Goal: Find specific page/section: Find specific page/section

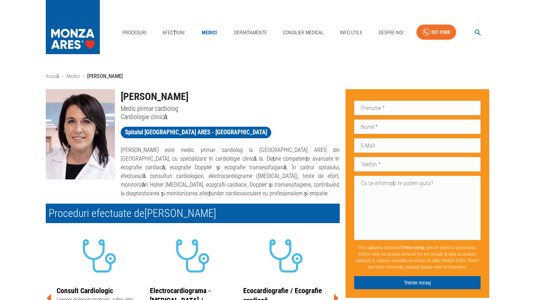
click at [80, 30] on img at bounding box center [73, 25] width 54 height 50
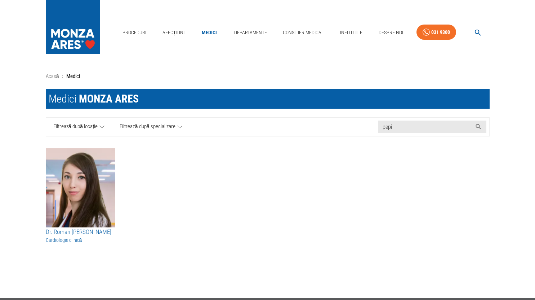
type input "pepi"
type textarea "e"
drag, startPoint x: 410, startPoint y: 125, endPoint x: 356, endPoint y: 126, distance: 54.1
click at [356, 126] on div "Filtrează după locație Filtrează după specializare Caută nume medic... pepi" at bounding box center [268, 126] width 444 height 19
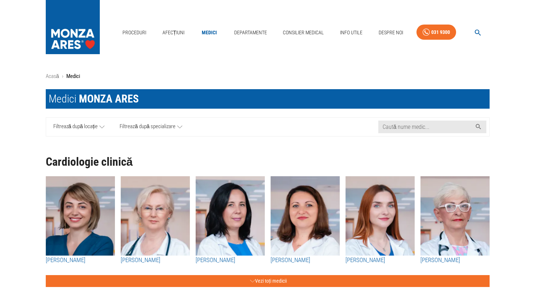
click at [84, 129] on span "Filtrează după locație" at bounding box center [75, 126] width 45 height 9
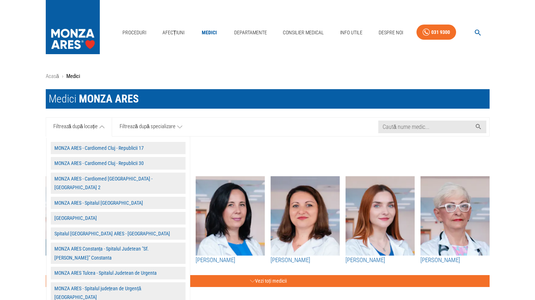
click at [111, 227] on button "Spitalul [GEOGRAPHIC_DATA] ARES - [GEOGRAPHIC_DATA]" at bounding box center [118, 233] width 135 height 13
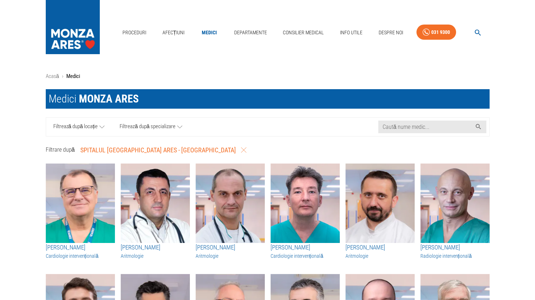
drag, startPoint x: 190, startPoint y: 149, endPoint x: 180, endPoint y: 130, distance: 21.6
click at [241, 149] on icon "button" at bounding box center [243, 149] width 5 height 5
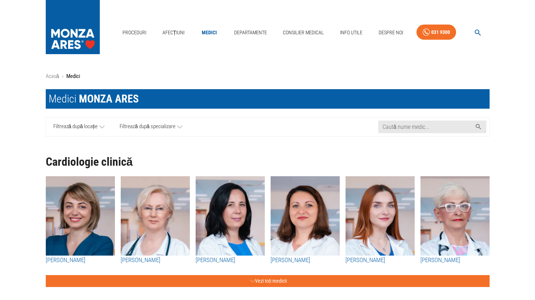
click at [180, 129] on icon at bounding box center [179, 126] width 5 height 9
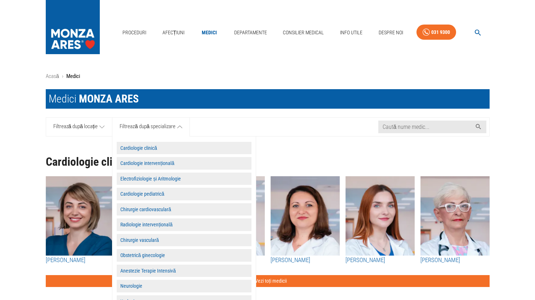
click at [155, 147] on button "Cardiologie clinică" at bounding box center [184, 148] width 135 height 13
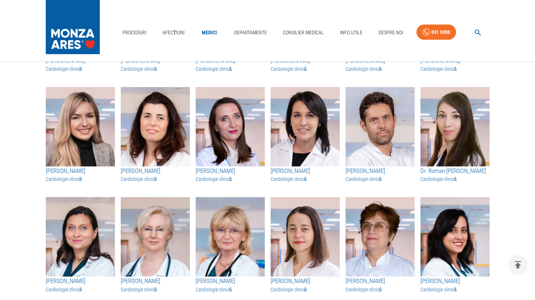
scroll to position [839, 0]
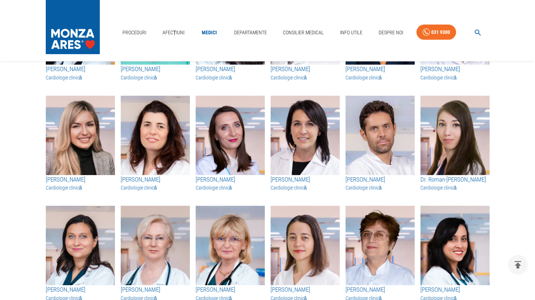
click at [448, 154] on img "button" at bounding box center [455, 135] width 69 height 79
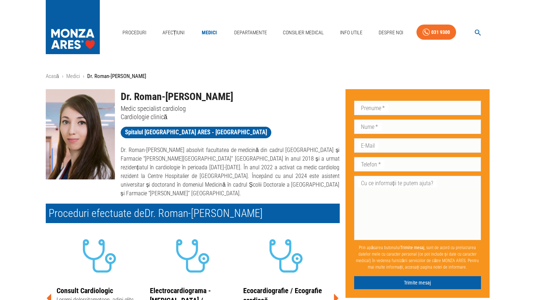
click at [476, 34] on icon "button" at bounding box center [478, 33] width 6 height 6
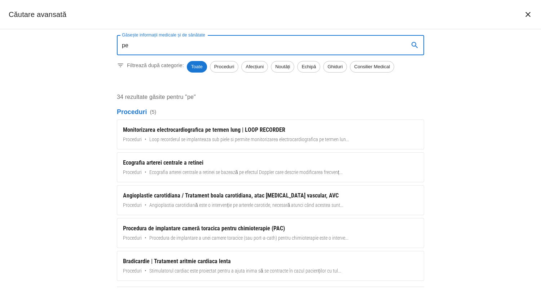
type input "p"
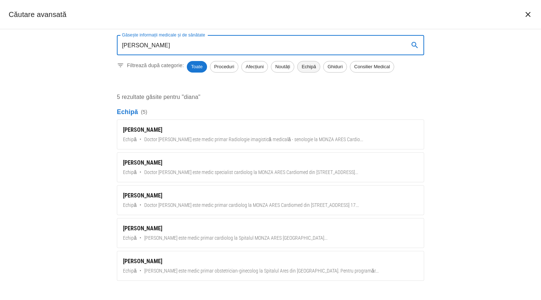
click at [310, 68] on span "Echipă" at bounding box center [308, 66] width 22 height 7
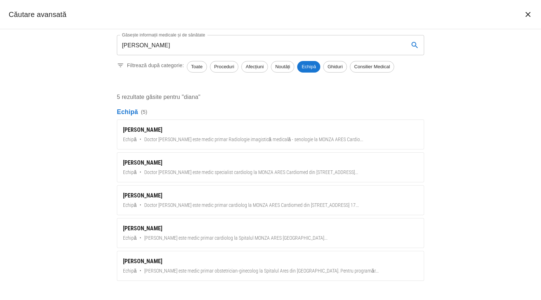
click at [149, 48] on input "[PERSON_NAME]" at bounding box center [260, 45] width 286 height 20
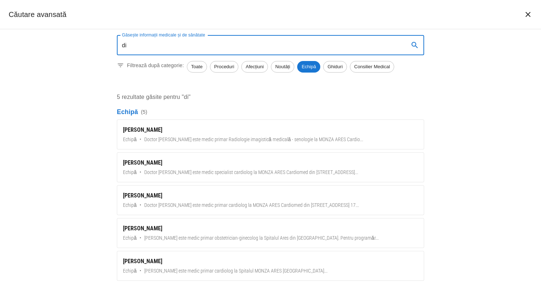
type input "d"
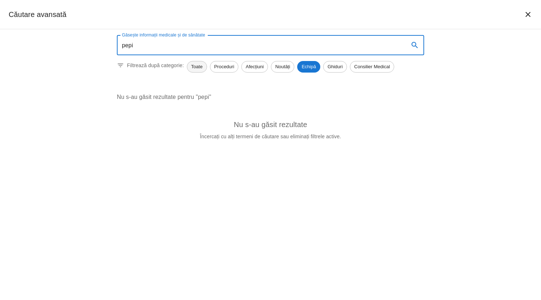
type input "pepi"
click at [200, 66] on span "Toate" at bounding box center [196, 66] width 19 height 7
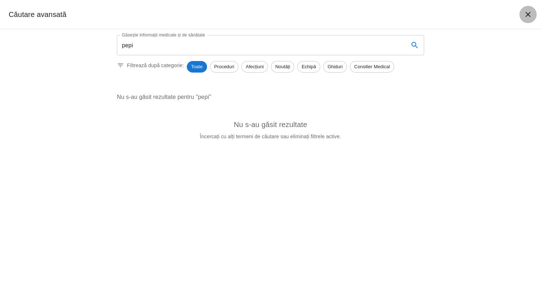
click at [529, 11] on icon "închide căutarea" at bounding box center [528, 14] width 9 height 9
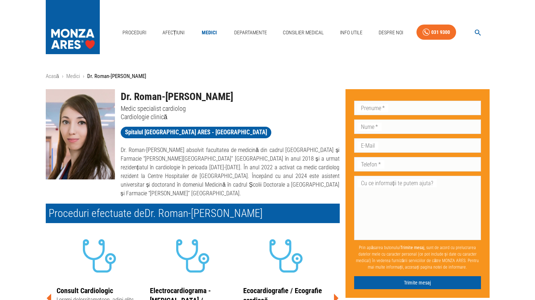
click at [509, 71] on div "Acasă › Medici › Dr. [PERSON_NAME] Dr. Roman-[PERSON_NAME] Medic specialist car…" at bounding box center [267, 295] width 535 height 468
drag, startPoint x: 89, startPoint y: 32, endPoint x: 406, endPoint y: 47, distance: 318.0
click at [89, 32] on img at bounding box center [73, 25] width 54 height 50
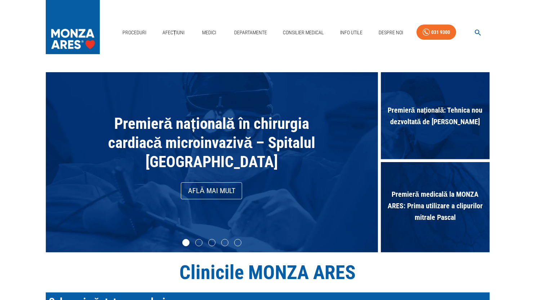
click at [476, 31] on icon "button" at bounding box center [478, 32] width 8 height 8
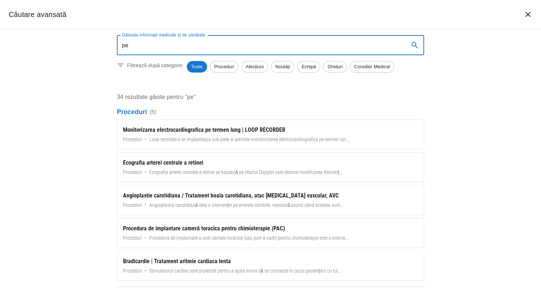
type input "p"
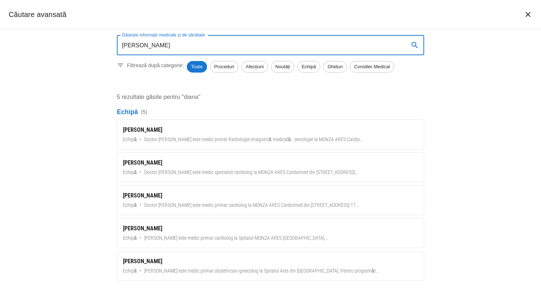
click at [176, 49] on input "[PERSON_NAME]" at bounding box center [260, 45] width 286 height 20
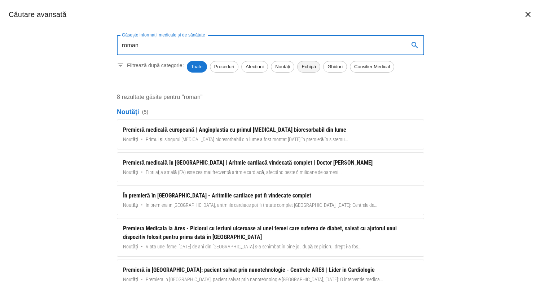
click at [312, 67] on span "Echipă" at bounding box center [308, 66] width 22 height 7
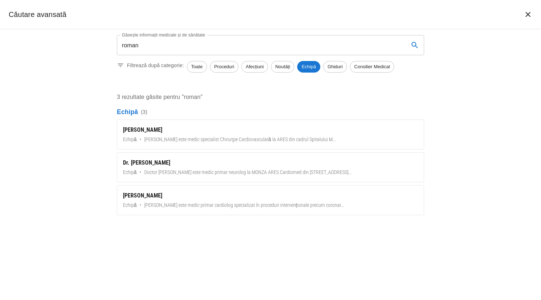
click at [157, 45] on input "roman" at bounding box center [260, 45] width 286 height 20
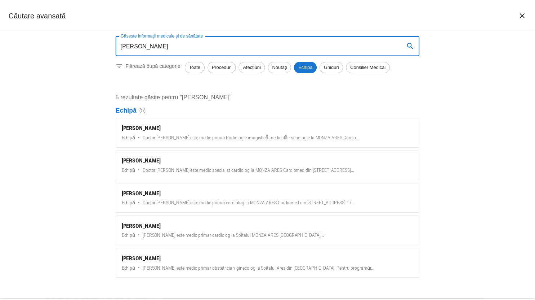
scroll to position [3, 0]
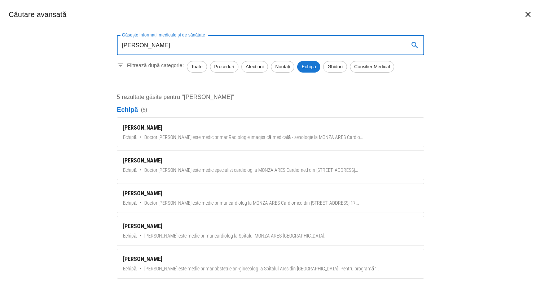
drag, startPoint x: 141, startPoint y: 44, endPoint x: 115, endPoint y: 44, distance: 25.2
click at [115, 44] on div "Găsește informații medicale și de sănătate [PERSON_NAME] informații medicale și…" at bounding box center [270, 158] width 324 height 258
type input "[PERSON_NAME]"
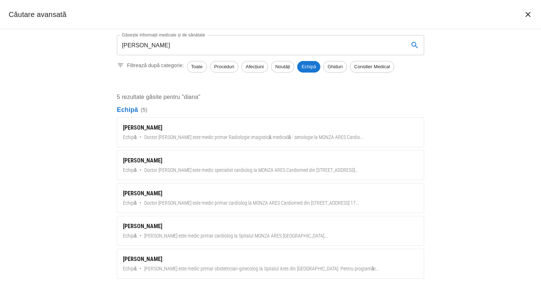
click at [511, 107] on div "Găsește informații medicale și de sănătate [PERSON_NAME] informații medicale și…" at bounding box center [270, 164] width 541 height 270
click at [526, 17] on icon "închide căutarea" at bounding box center [528, 14] width 9 height 9
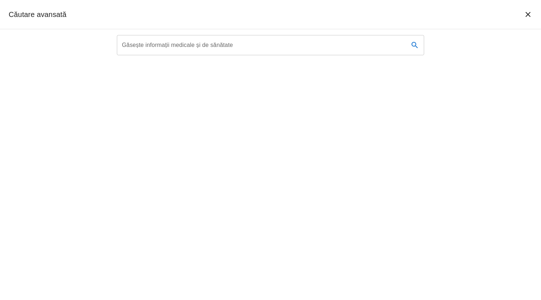
type textarea "pepi"
click at [275, 47] on input "Găsește informații medicale și de sănătate" at bounding box center [260, 45] width 286 height 20
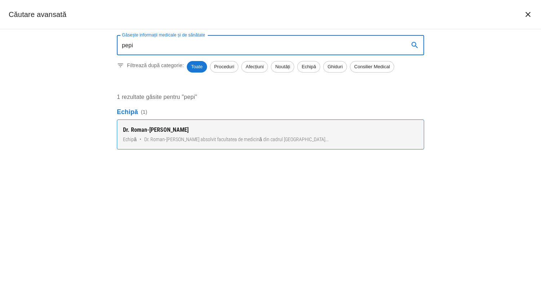
type input "pepi"
click at [226, 136] on span "Dr. Roman-Pepine Diana a absolvit facultatea de medicină din cadrul Universităț…" at bounding box center [236, 140] width 184 height 8
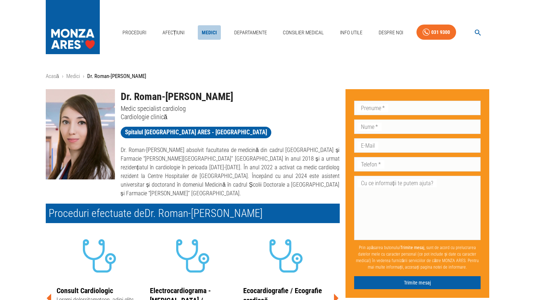
click at [209, 32] on link "Medici" at bounding box center [209, 32] width 23 height 15
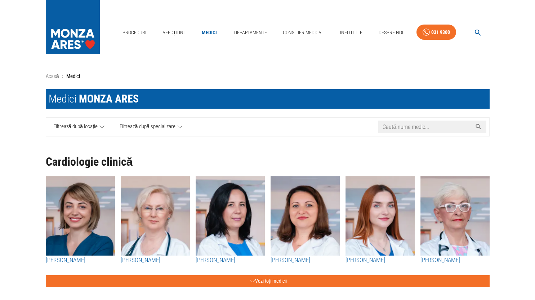
click at [392, 128] on input "Caută nume medic..." at bounding box center [426, 126] width 94 height 13
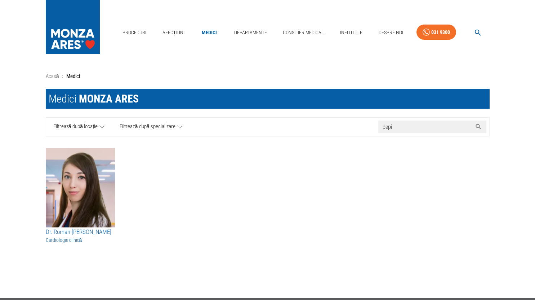
type input "pepi"
click at [95, 126] on span "Filtrează după locație" at bounding box center [75, 126] width 45 height 9
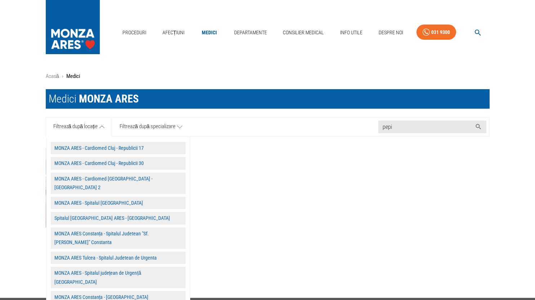
click at [109, 212] on button "Spitalul [GEOGRAPHIC_DATA] ARES - [GEOGRAPHIC_DATA]" at bounding box center [118, 218] width 135 height 13
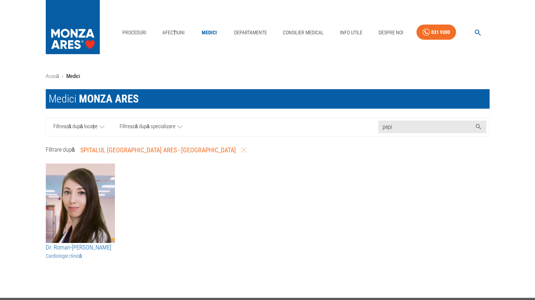
click at [241, 151] on icon "button" at bounding box center [243, 149] width 5 height 5
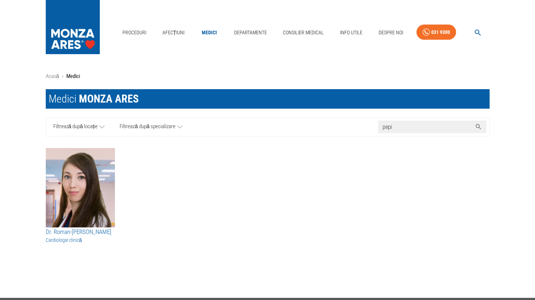
click at [463, 128] on input "pepi" at bounding box center [426, 126] width 94 height 13
drag, startPoint x: 455, startPoint y: 128, endPoint x: 356, endPoint y: 127, distance: 99.5
click at [356, 127] on div "Filtrează după locație Filtrează după specializare Caută nume medic... pepi" at bounding box center [268, 126] width 444 height 19
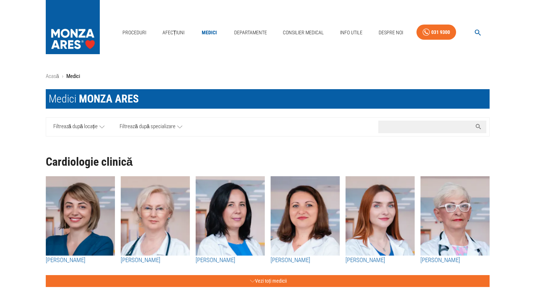
click at [156, 124] on span "Filtrează după specializare" at bounding box center [148, 126] width 56 height 9
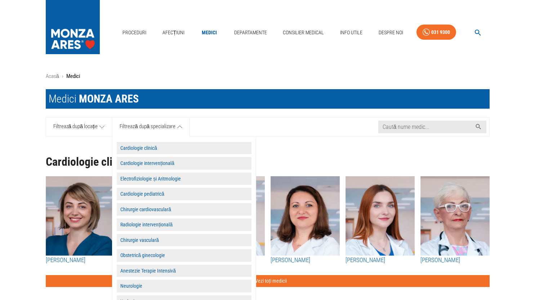
click at [147, 145] on button "Cardiologie clinică" at bounding box center [184, 148] width 135 height 13
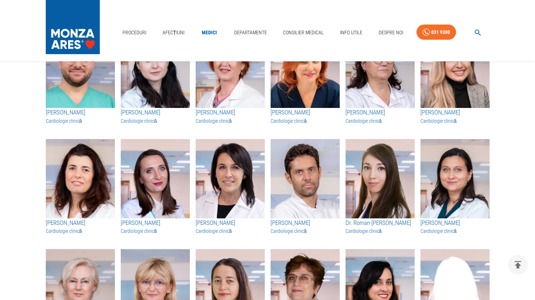
scroll to position [793, 0]
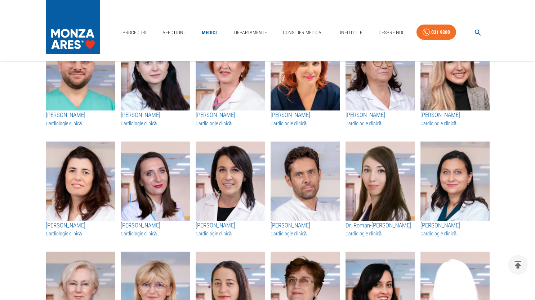
click at [394, 173] on img "button" at bounding box center [380, 180] width 69 height 79
